Goal: Transaction & Acquisition: Book appointment/travel/reservation

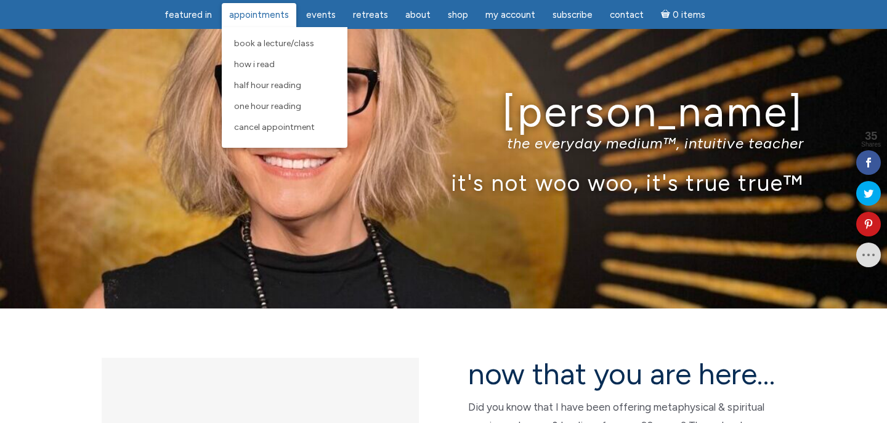
scroll to position [33, 0]
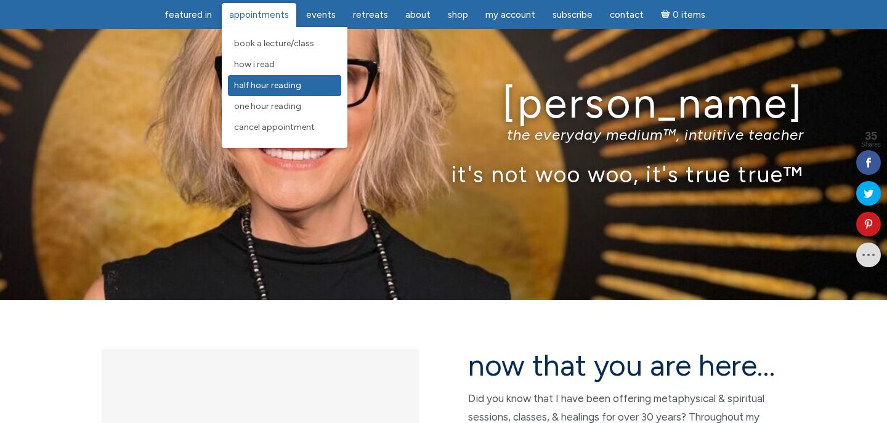
click at [271, 83] on span "Half Hour Reading" at bounding box center [267, 85] width 67 height 10
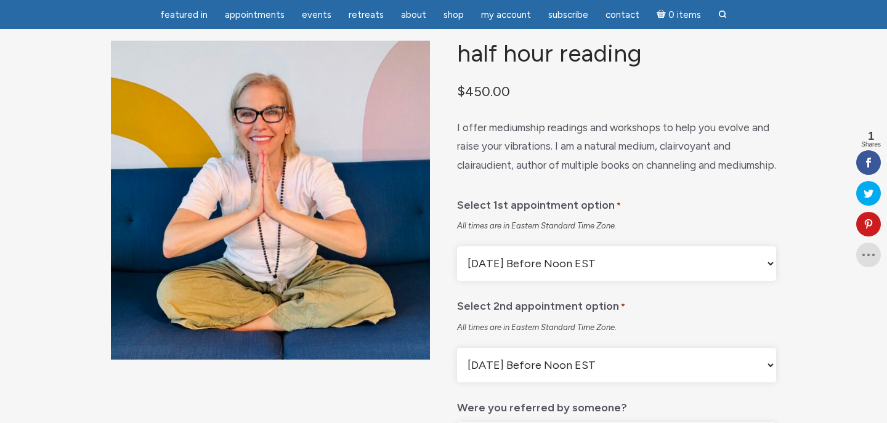
scroll to position [89, 0]
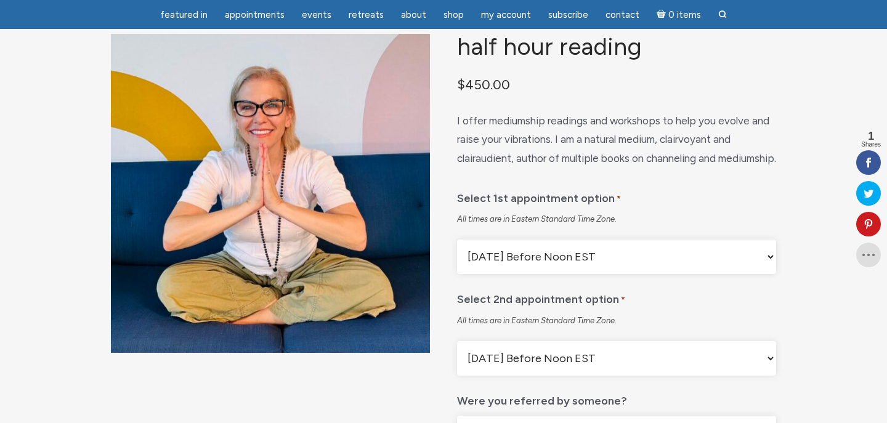
select select "First Available Appointment"
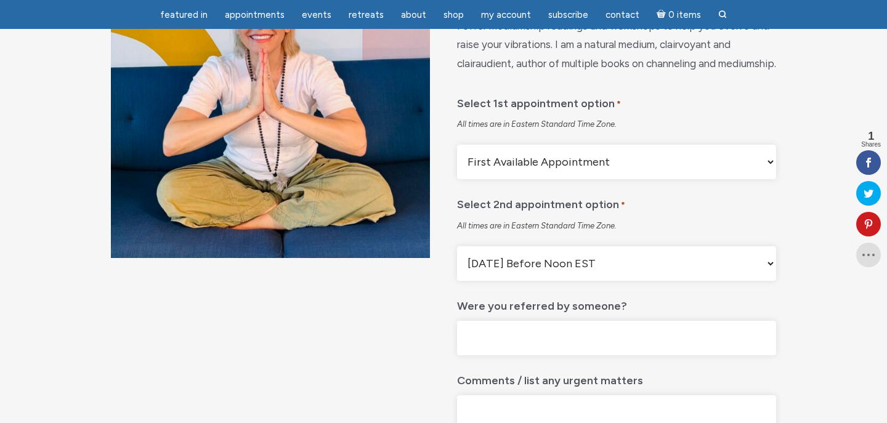
scroll to position [192, 0]
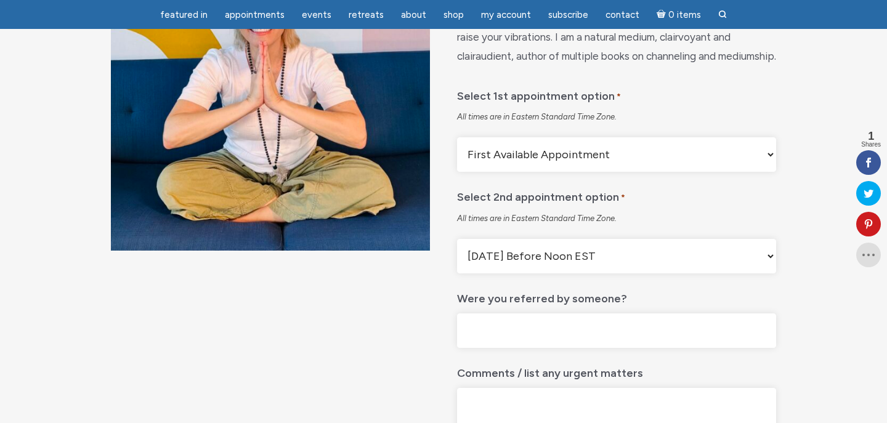
select select "First Available Appointment"
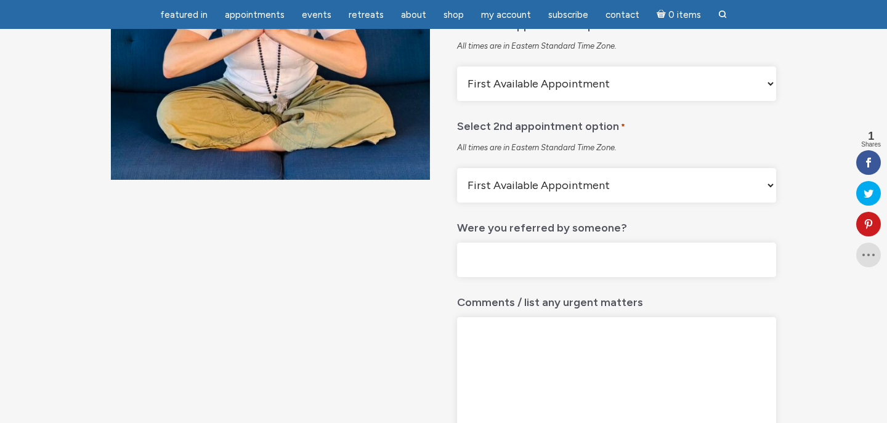
scroll to position [278, 0]
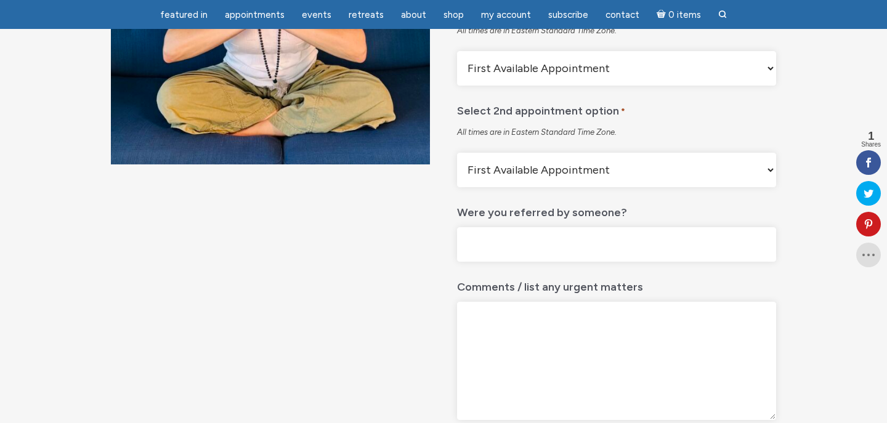
click at [621, 263] on input "Were you referred by someone?" at bounding box center [616, 244] width 319 height 35
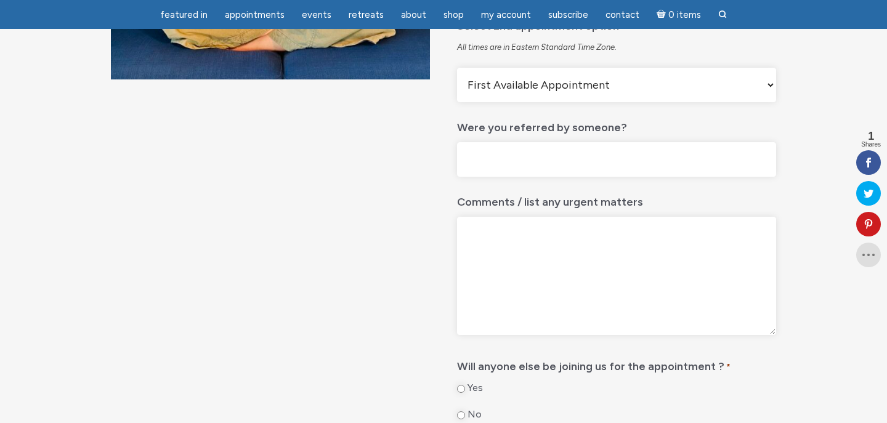
scroll to position [484, 0]
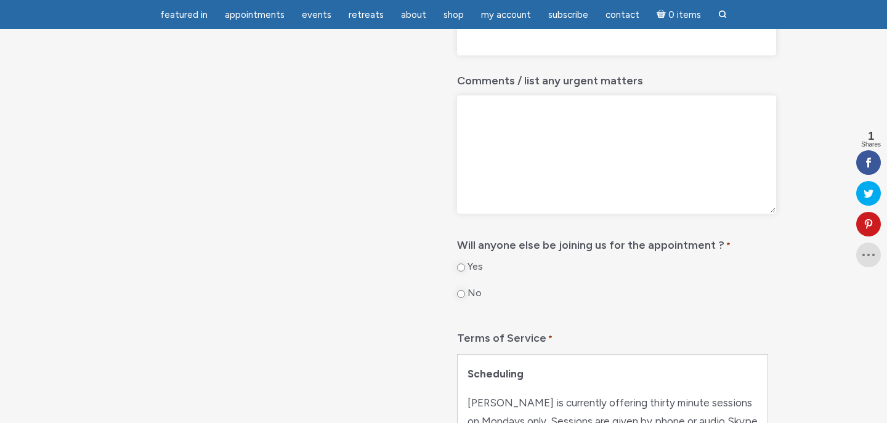
click at [460, 298] on input "No" at bounding box center [461, 294] width 8 height 8
radio input "true"
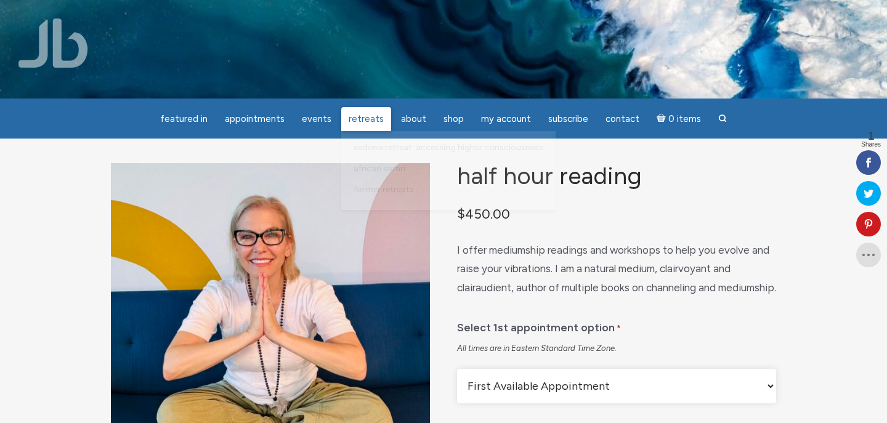
scroll to position [0, 0]
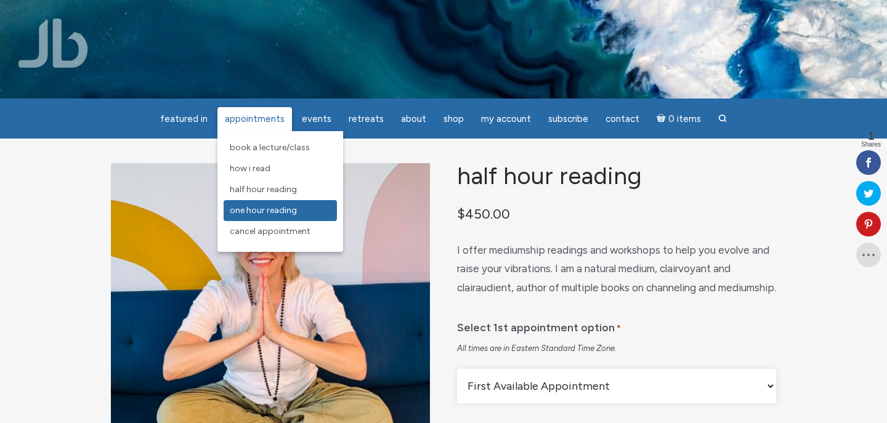
click at [282, 208] on span "One Hour Reading" at bounding box center [263, 210] width 67 height 10
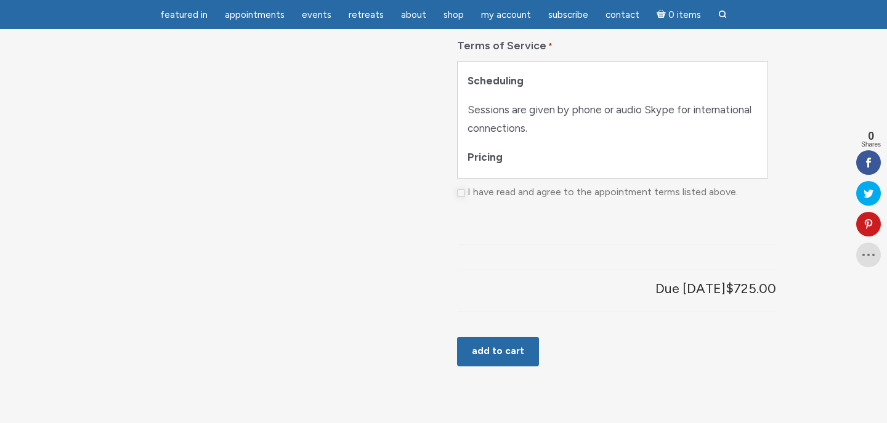
scroll to position [804, 0]
